Goal: Information Seeking & Learning: Learn about a topic

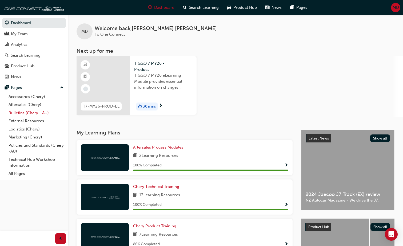
click at [25, 110] on link "Bulletins (Chery - AU)" at bounding box center [35, 113] width 59 height 8
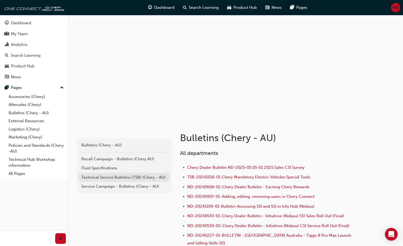
click at [110, 178] on div "Technical Service Bulletins (TSB) (Chery - AU)" at bounding box center [123, 178] width 85 height 6
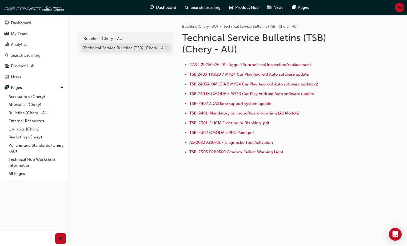
click at [101, 48] on div "Technical Service Bulletins (TSB) (Chery - AU)" at bounding box center [125, 48] width 85 height 6
click at [96, 36] on div "Bulletins (Chery - AU)" at bounding box center [125, 39] width 85 height 6
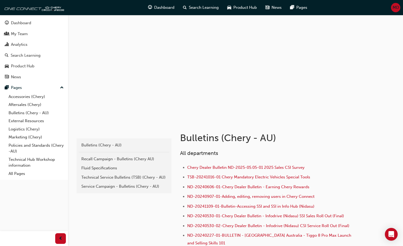
click at [97, 184] on div "Service Campaign - Bulletins (Chery - AU)" at bounding box center [123, 187] width 85 height 6
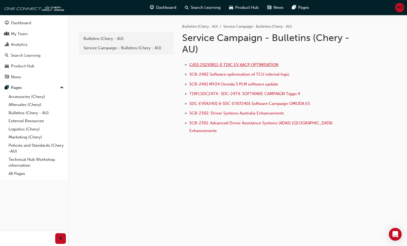
click at [218, 63] on span "CASS 20250811-0 T19C EV AACP OPTIMISATION" at bounding box center [233, 64] width 89 height 5
click at [223, 104] on span "SDC-EV042401 & SDC-EV072401 Software Campaign OMODA E5" at bounding box center [249, 103] width 121 height 5
